Goal: Task Accomplishment & Management: Manage account settings

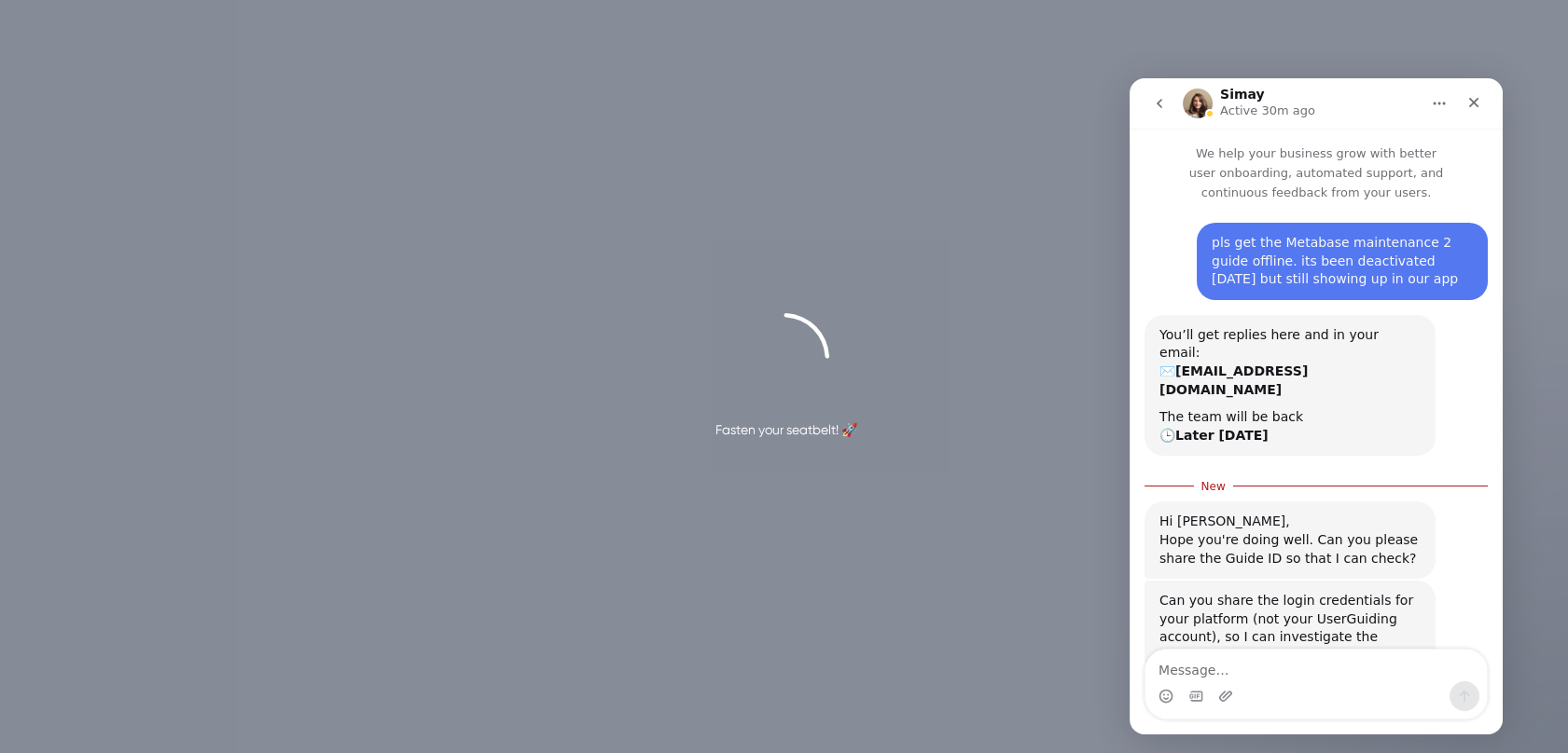
scroll to position [12, 0]
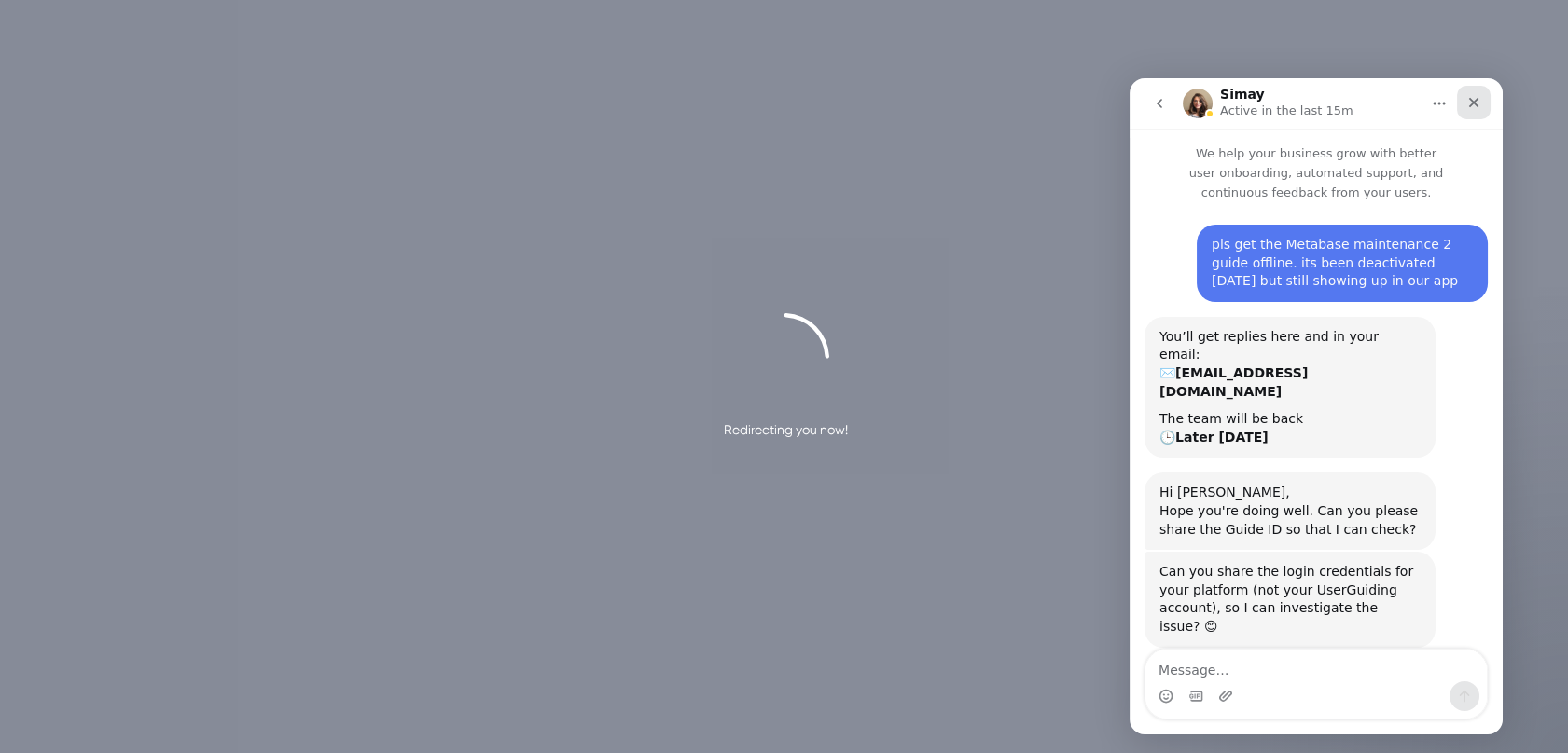
click at [1475, 110] on div "Close" at bounding box center [1473, 102] width 33 height 33
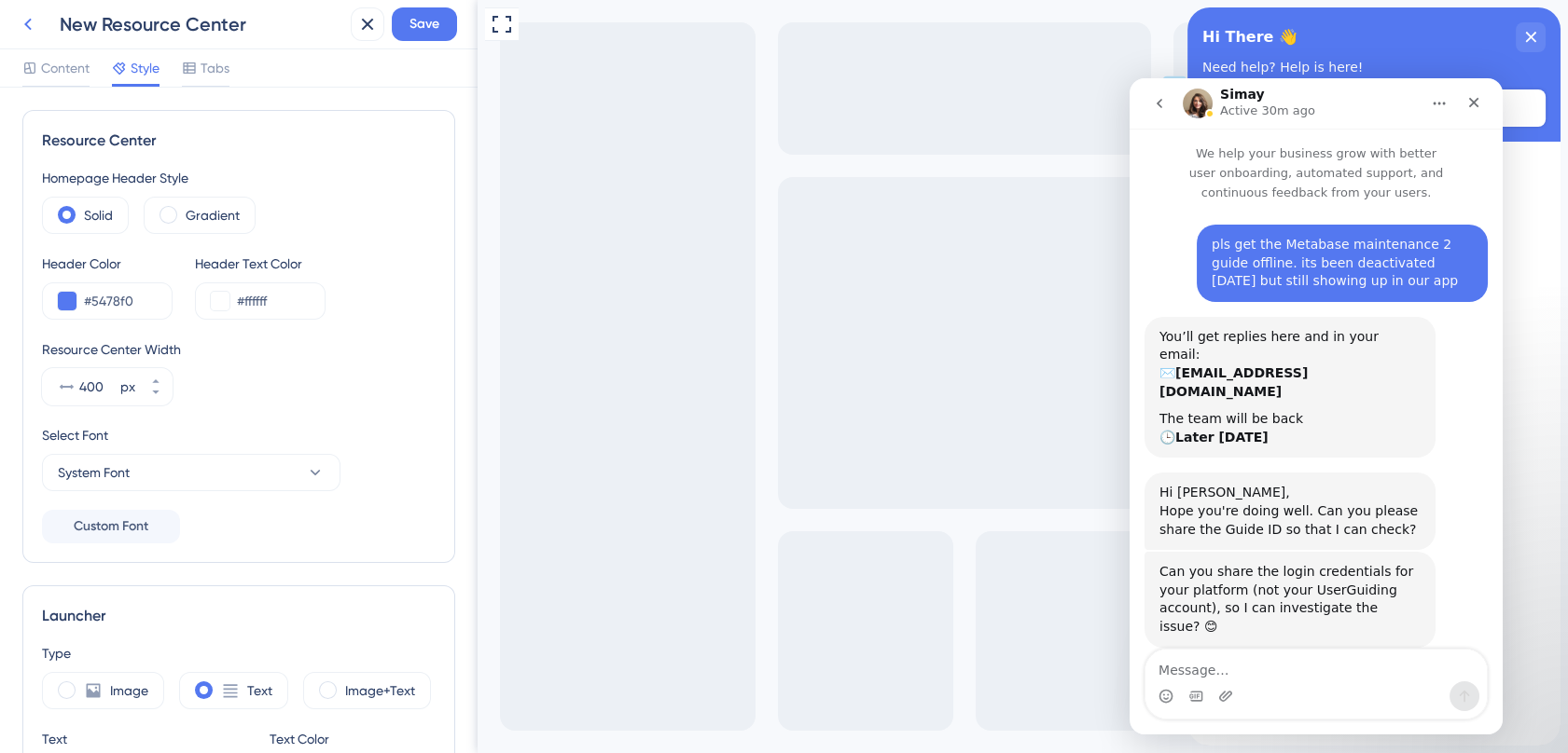
click at [26, 18] on icon at bounding box center [27, 23] width 22 height 22
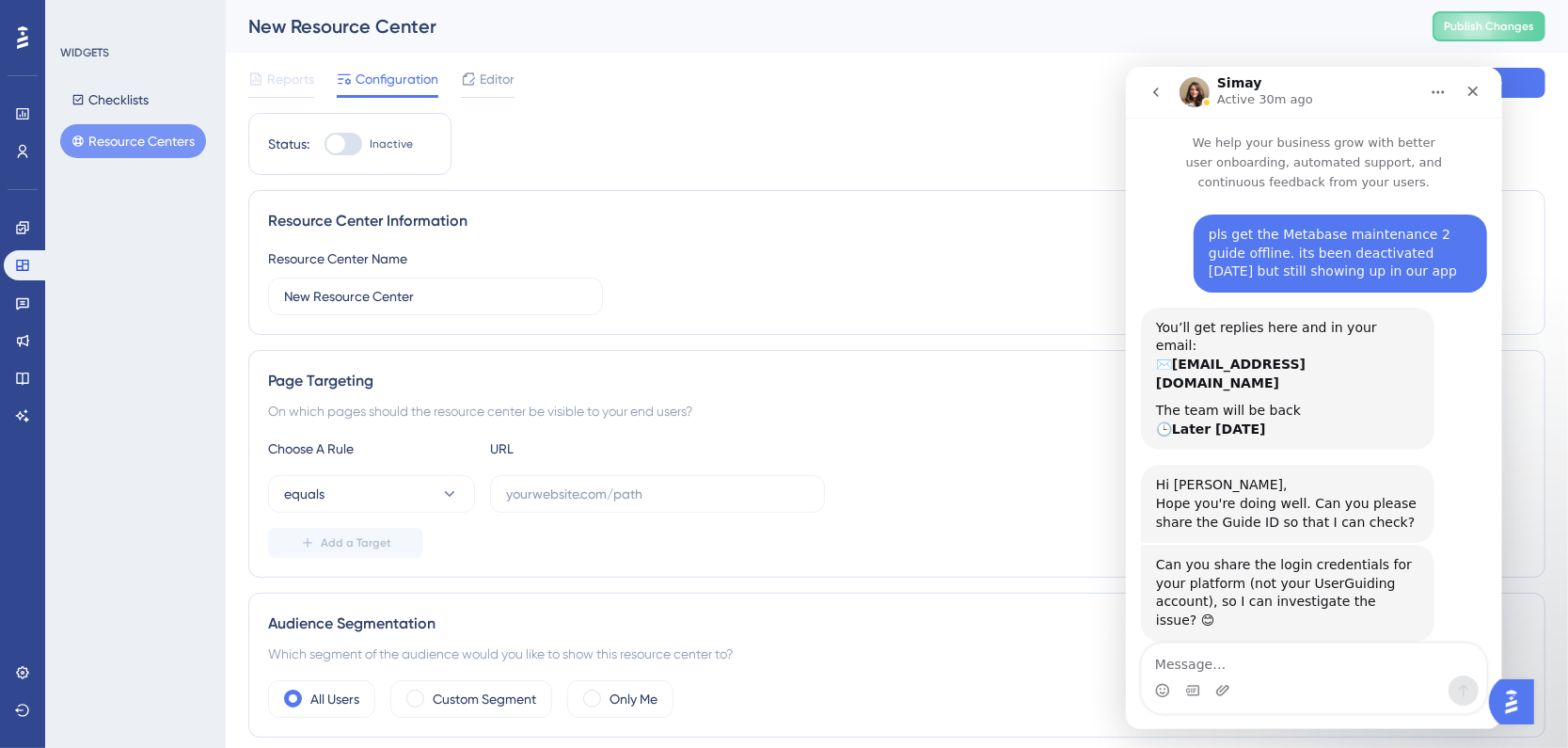
click at [142, 144] on button "Resource Centers" at bounding box center [133, 141] width 145 height 33
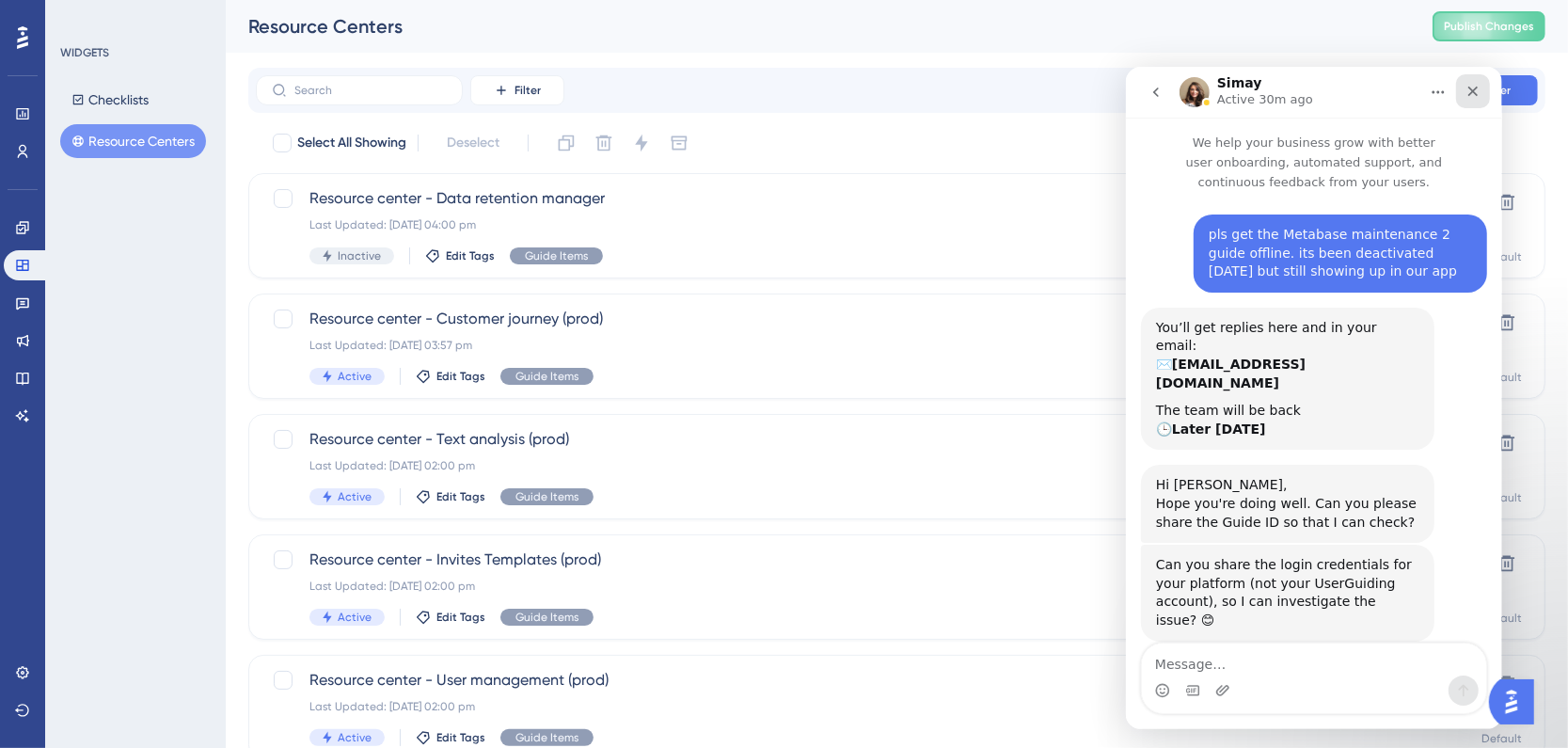
click at [1476, 93] on icon "Close" at bounding box center [1473, 90] width 11 height 11
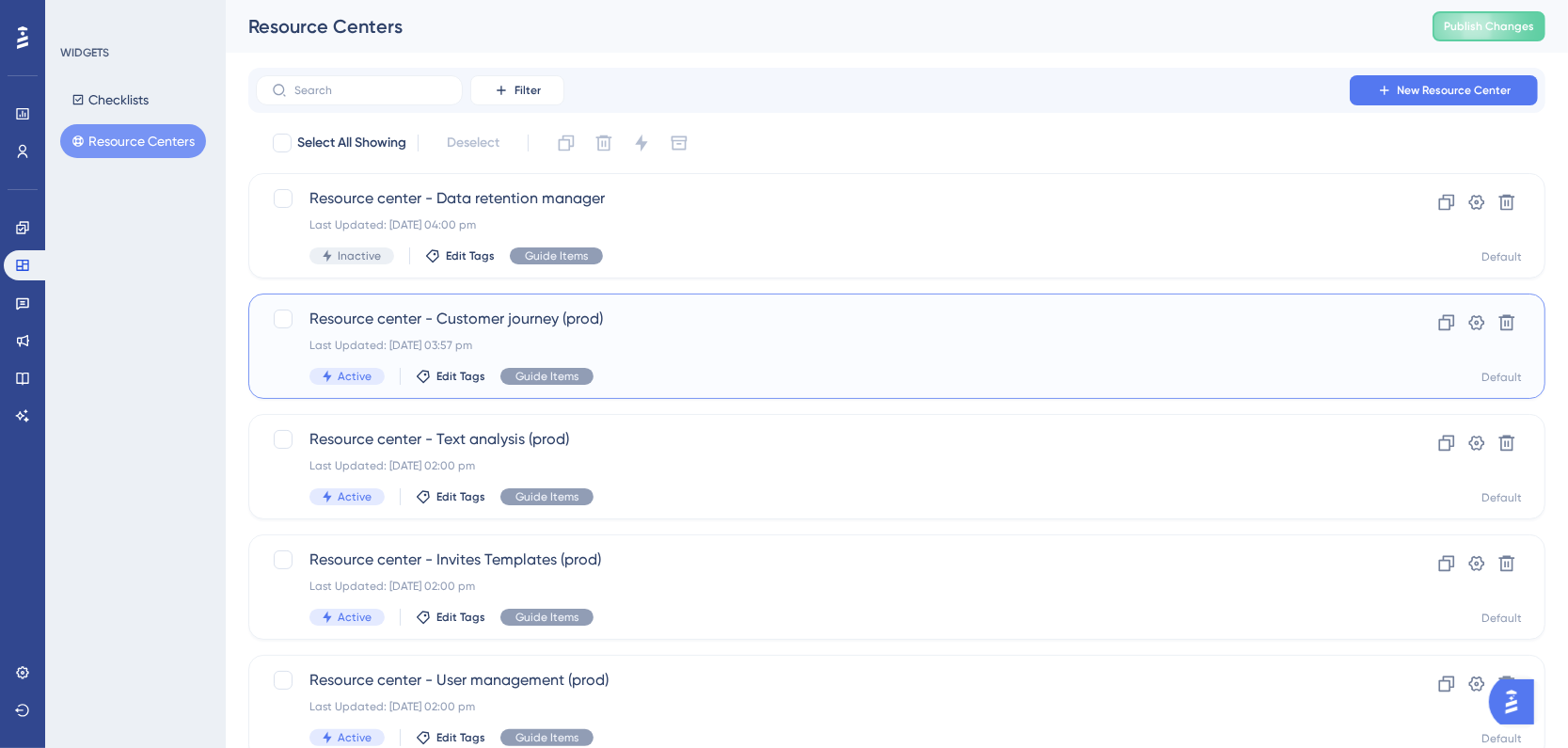
click at [684, 338] on div "Last Updated: [DATE] 03:57 pm" at bounding box center [822, 345] width 1024 height 15
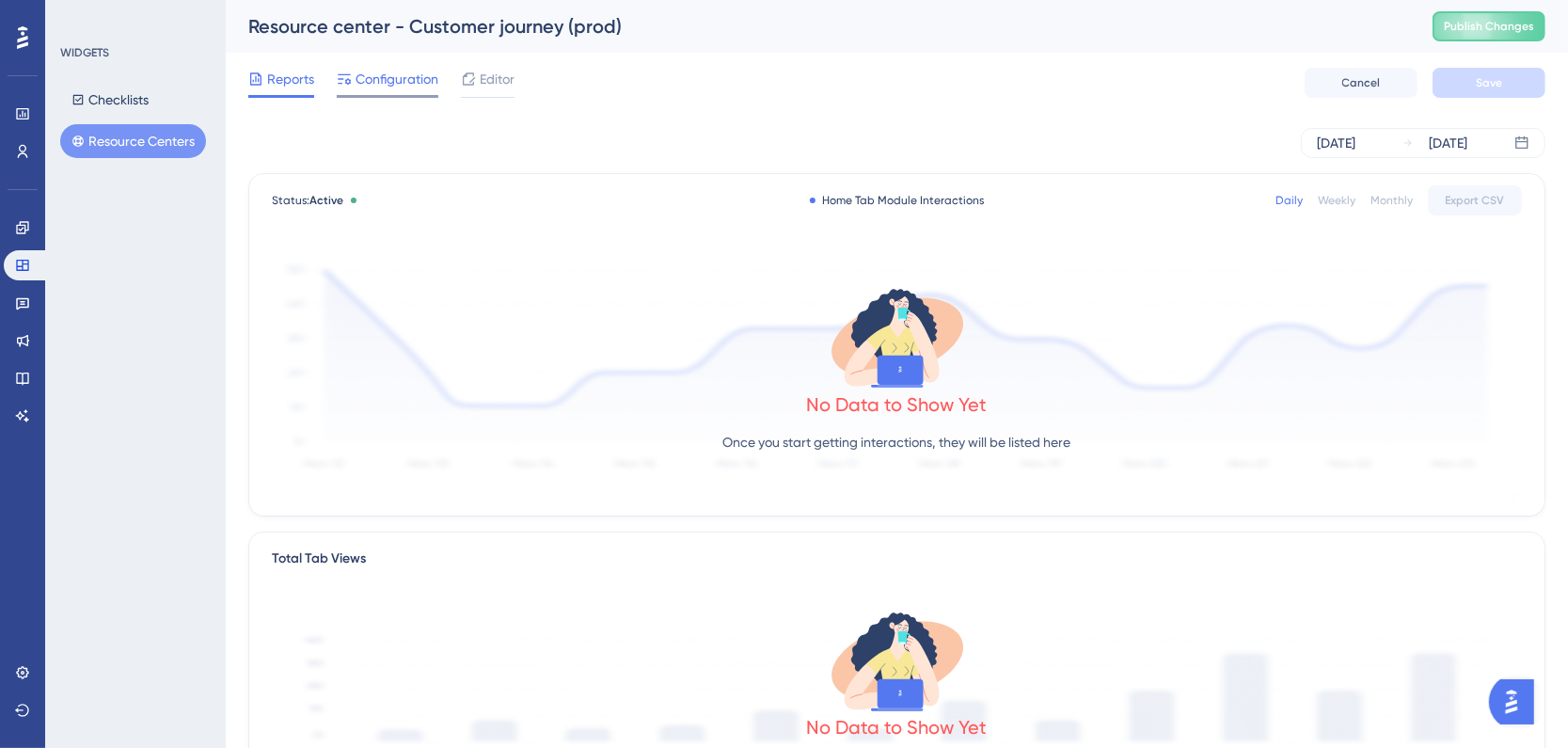
click at [374, 78] on span "Configuration" at bounding box center [397, 79] width 83 height 23
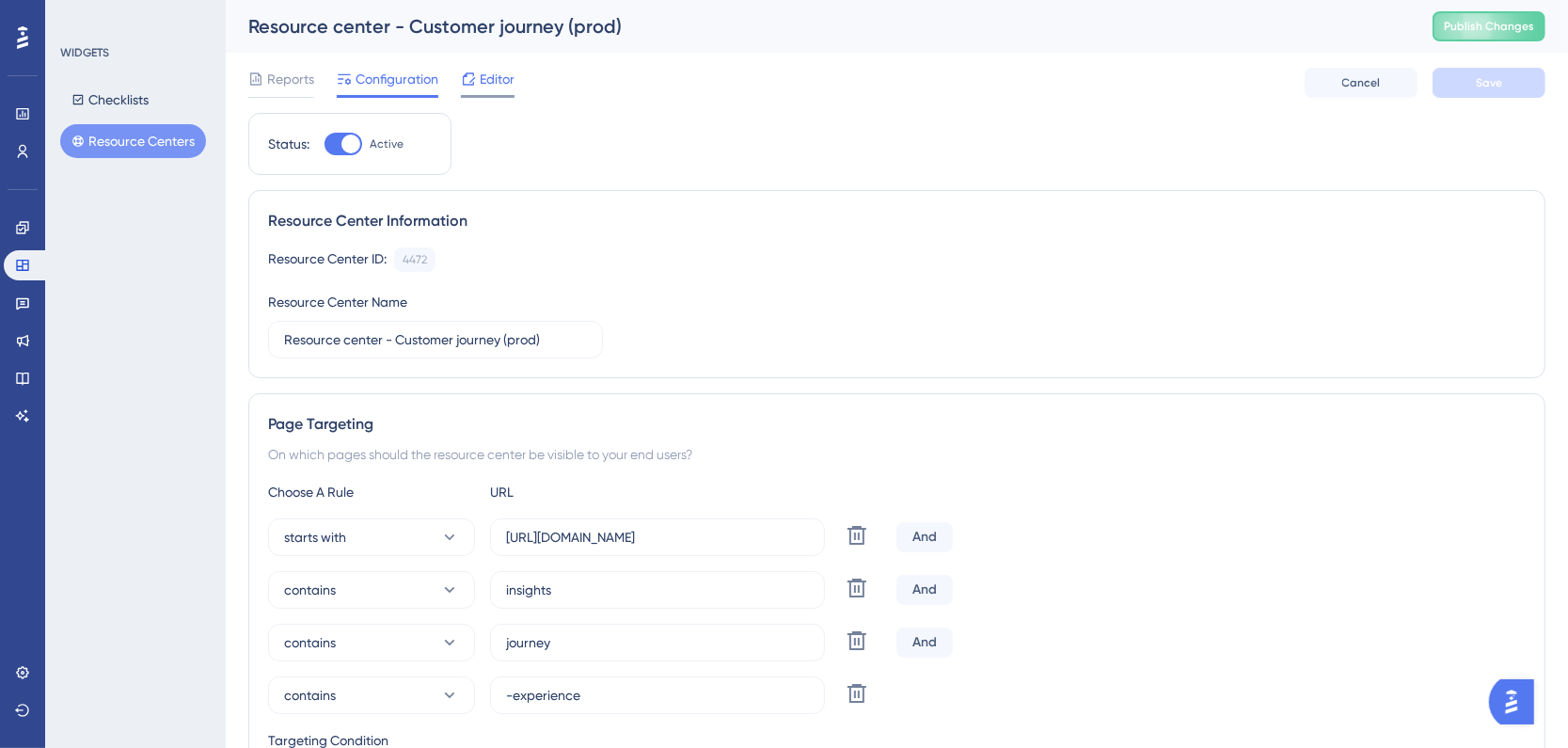
click at [494, 79] on span "Editor" at bounding box center [496, 79] width 34 height 23
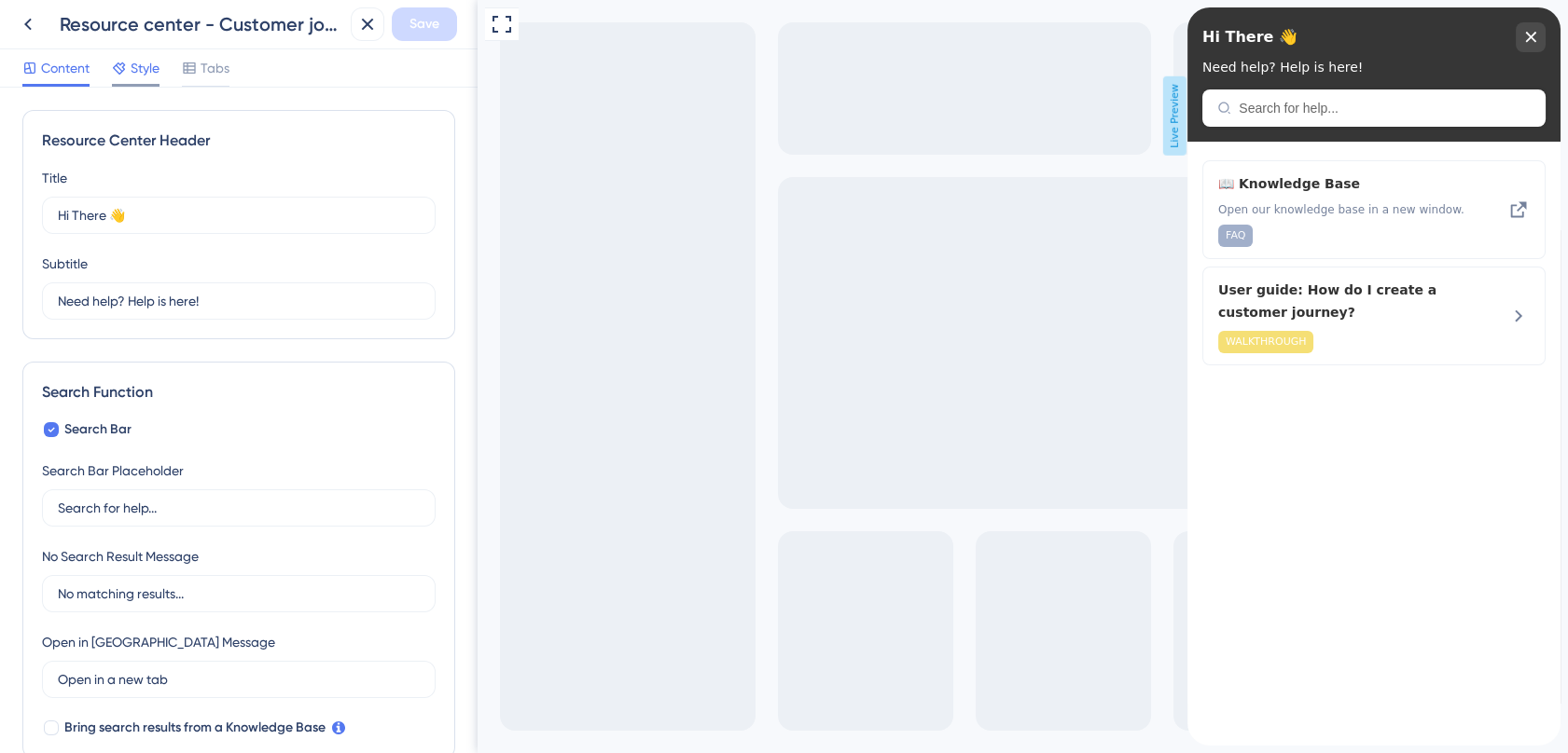
click at [139, 68] on span "Style" at bounding box center [145, 67] width 29 height 22
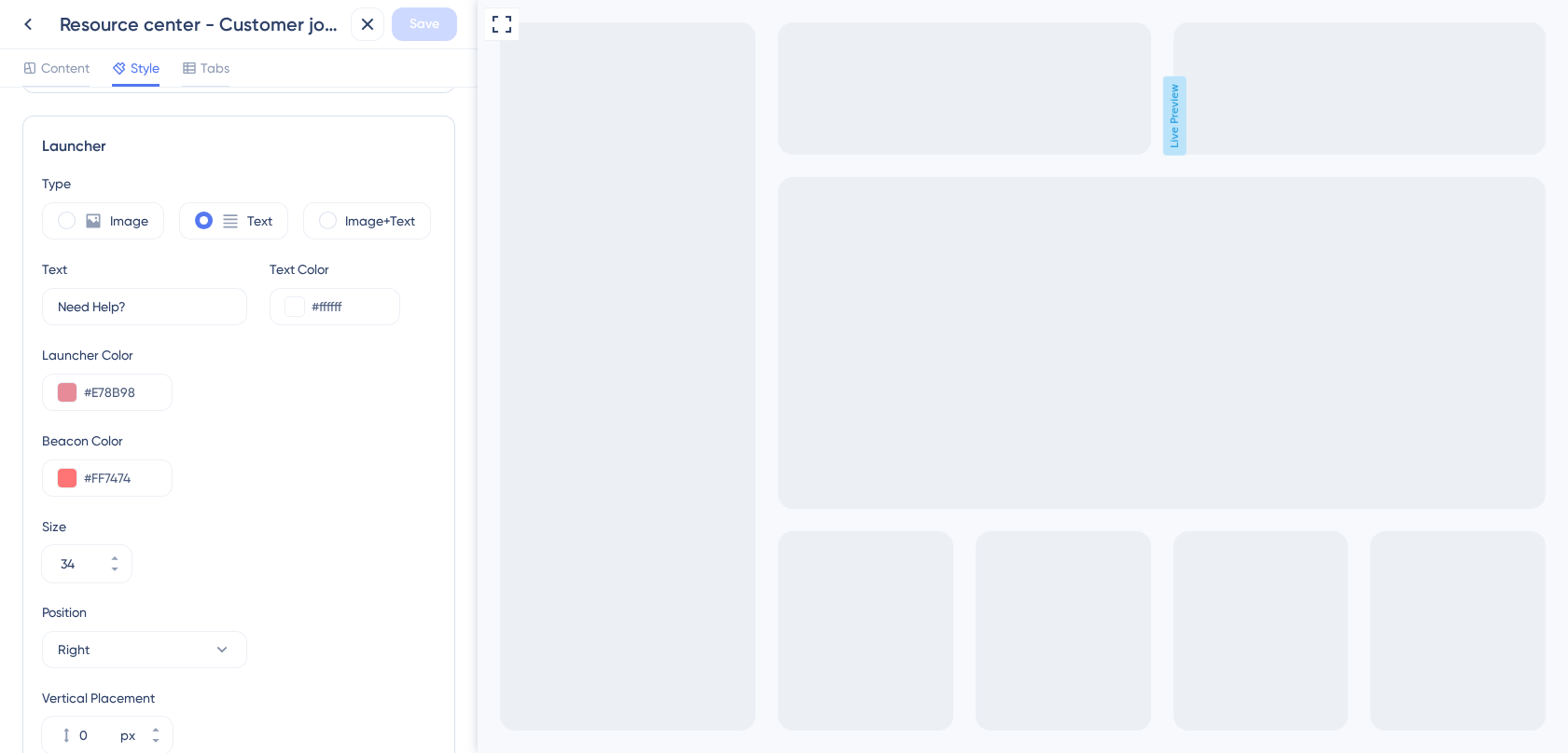
scroll to position [477, 0]
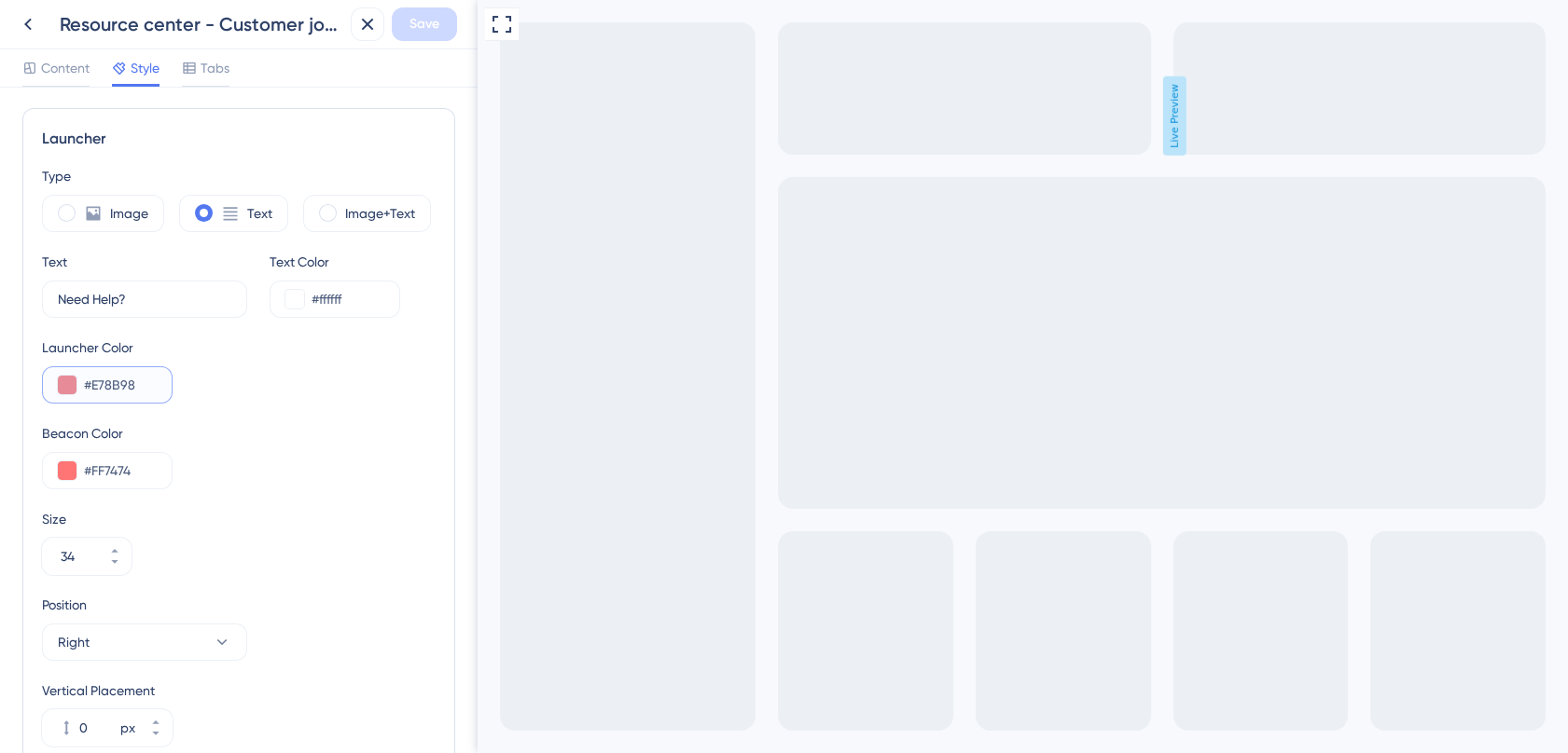
click at [106, 388] on input "#E78B98" at bounding box center [120, 385] width 73 height 22
click at [105, 474] on input "#FF7474" at bounding box center [120, 471] width 73 height 22
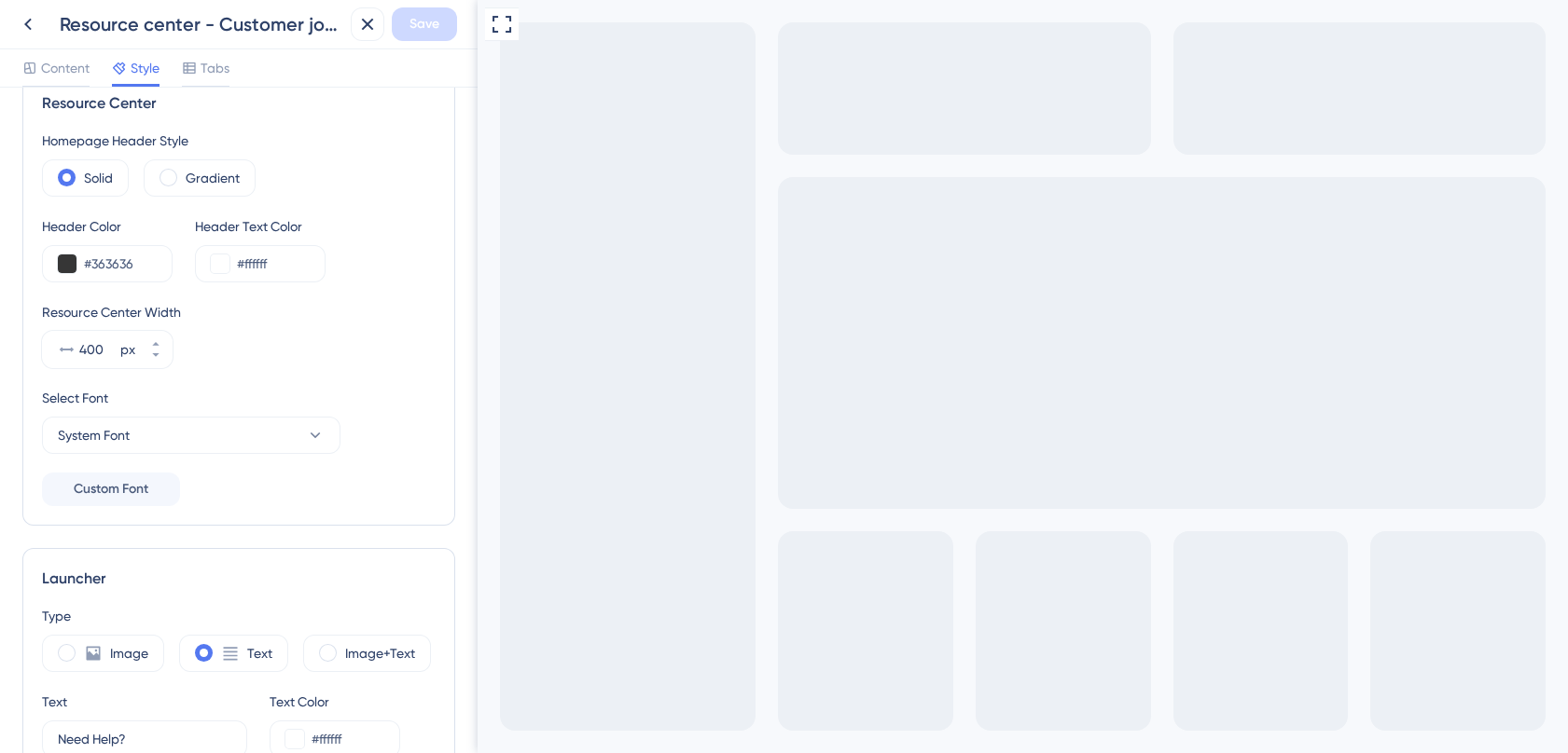
scroll to position [0, 0]
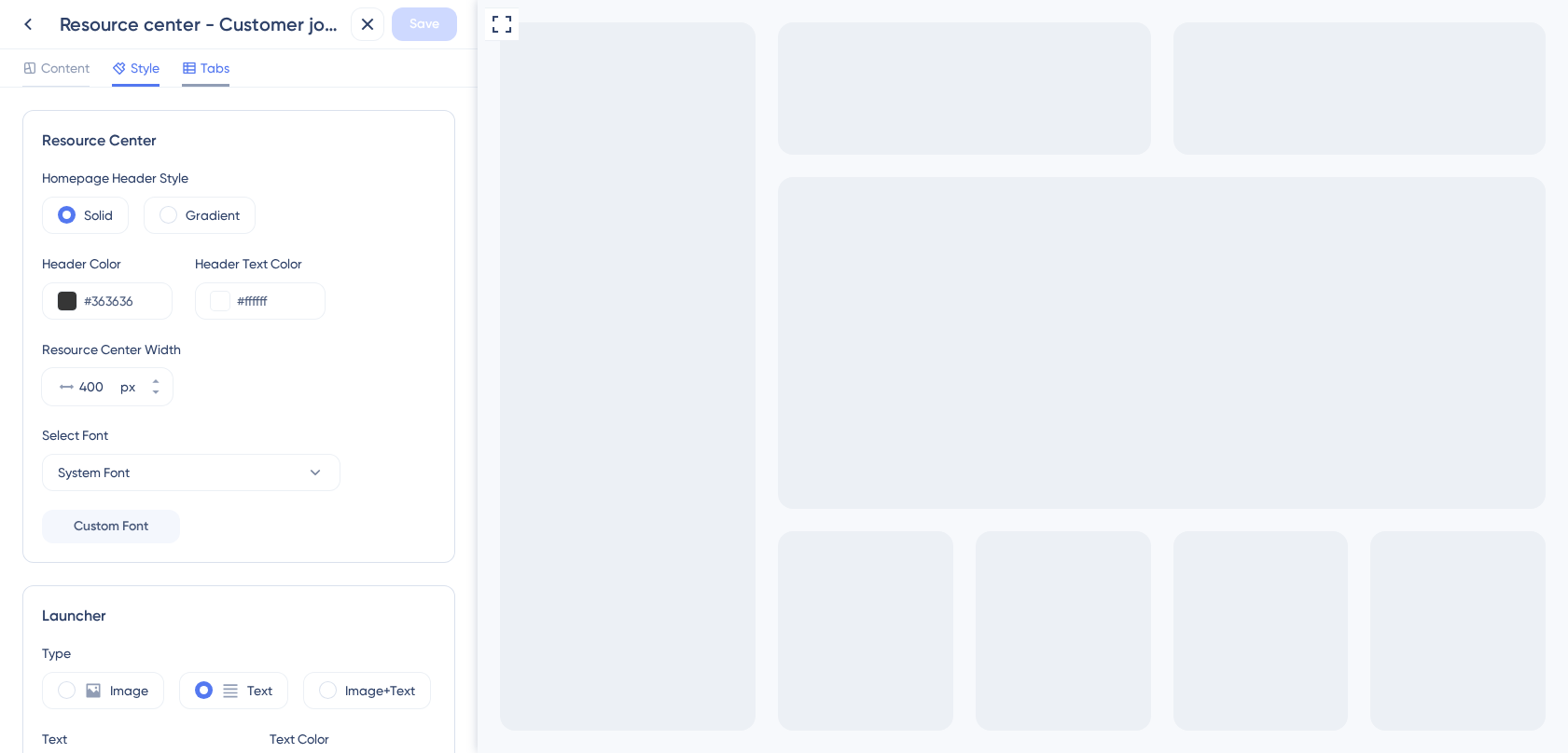
click at [206, 60] on span "Tabs" at bounding box center [215, 67] width 29 height 22
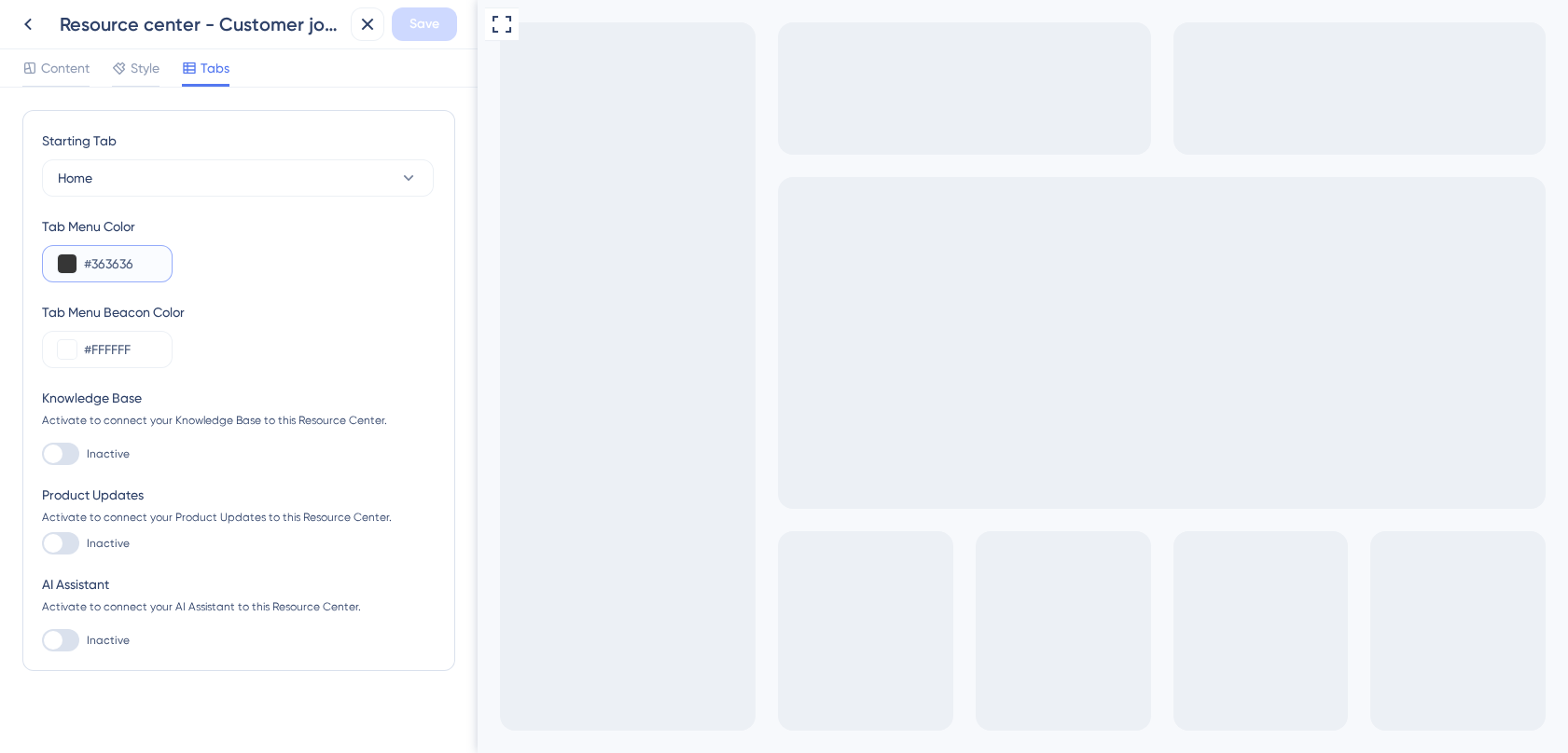
click at [112, 265] on input "#363636" at bounding box center [120, 263] width 73 height 22
click at [27, 24] on icon at bounding box center [28, 24] width 8 height 12
